Goal: Task Accomplishment & Management: Manage account settings

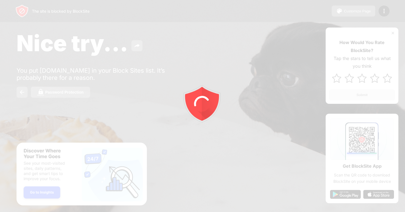
click at [383, 13] on div at bounding box center [202, 106] width 405 height 212
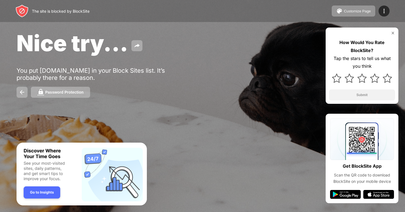
click at [383, 13] on img at bounding box center [383, 11] width 7 height 7
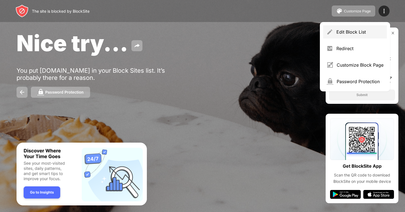
click at [363, 26] on div "Edit Block List" at bounding box center [355, 31] width 64 height 13
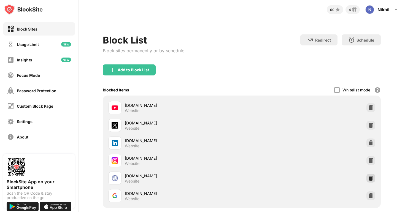
click at [372, 177] on img at bounding box center [371, 178] width 6 height 6
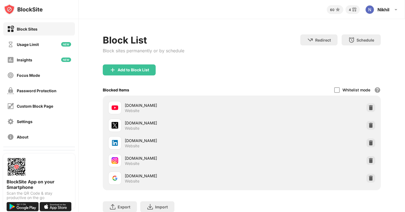
click at [372, 177] on img at bounding box center [371, 178] width 6 height 6
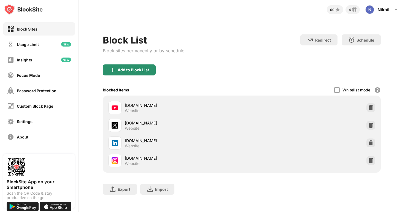
click at [132, 66] on div "Add to Block List" at bounding box center [129, 69] width 53 height 11
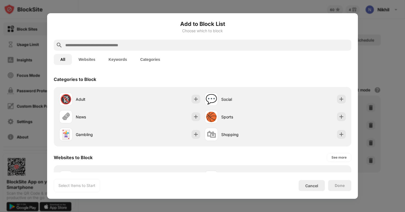
click at [138, 47] on input "text" at bounding box center [207, 45] width 284 height 7
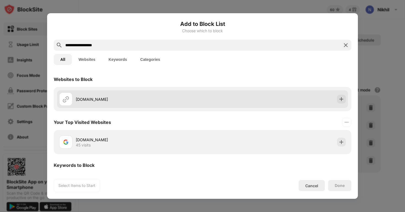
type input "**********"
click at [117, 93] on div "[DOMAIN_NAME]" at bounding box center [130, 99] width 143 height 13
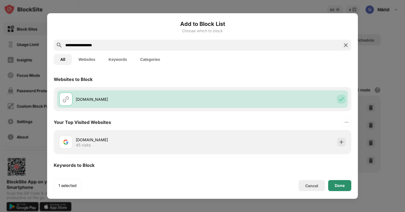
click at [338, 190] on div "Done" at bounding box center [339, 185] width 23 height 11
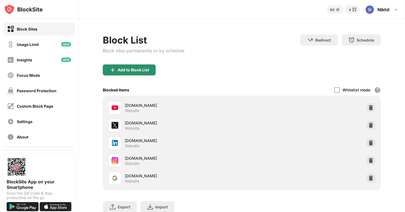
click at [117, 70] on div "Add to Block List" at bounding box center [129, 69] width 53 height 11
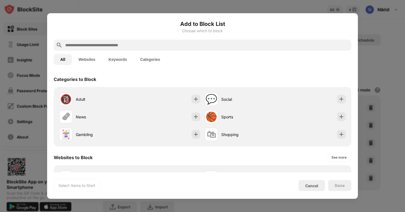
click at [149, 45] on input "text" at bounding box center [207, 45] width 284 height 7
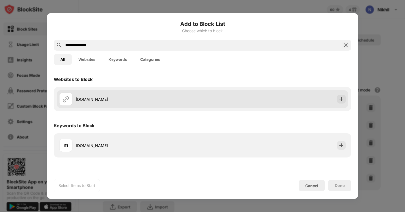
type input "**********"
click at [120, 96] on div "[DOMAIN_NAME]" at bounding box center [130, 99] width 143 height 13
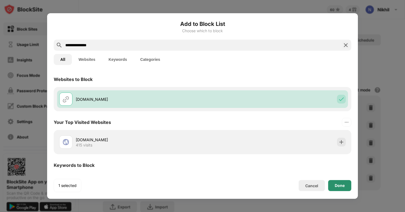
click at [338, 183] on div "Done" at bounding box center [340, 185] width 10 height 4
